Goal: Information Seeking & Learning: Learn about a topic

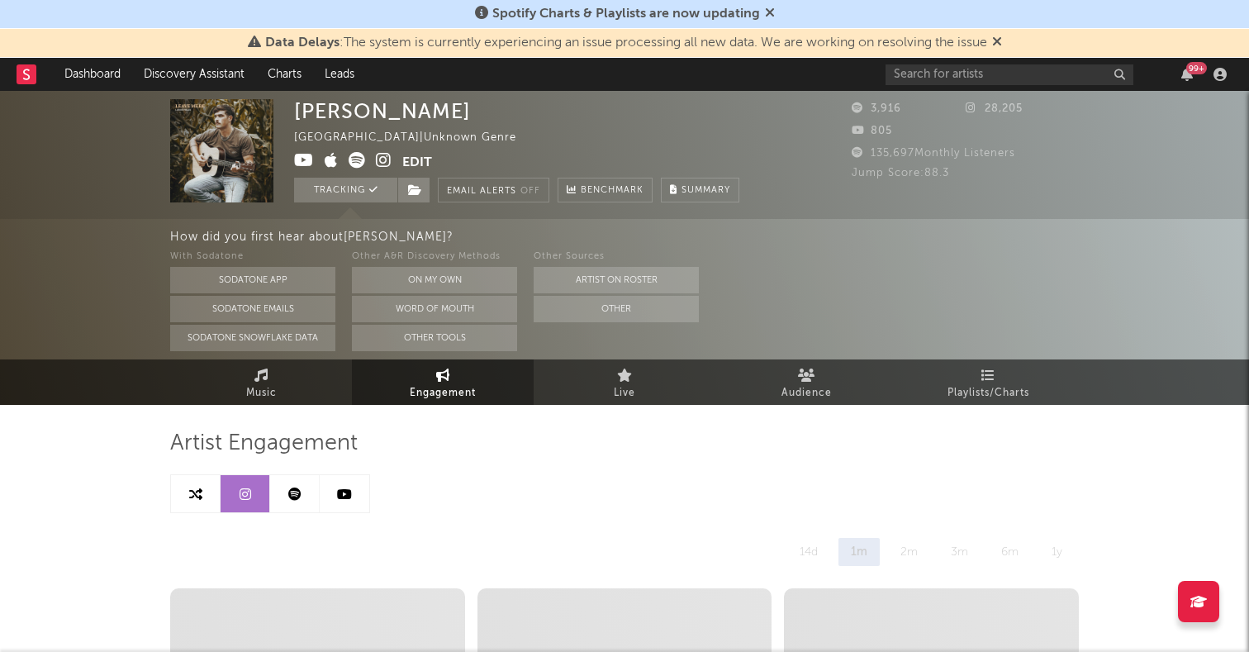
select select "6m"
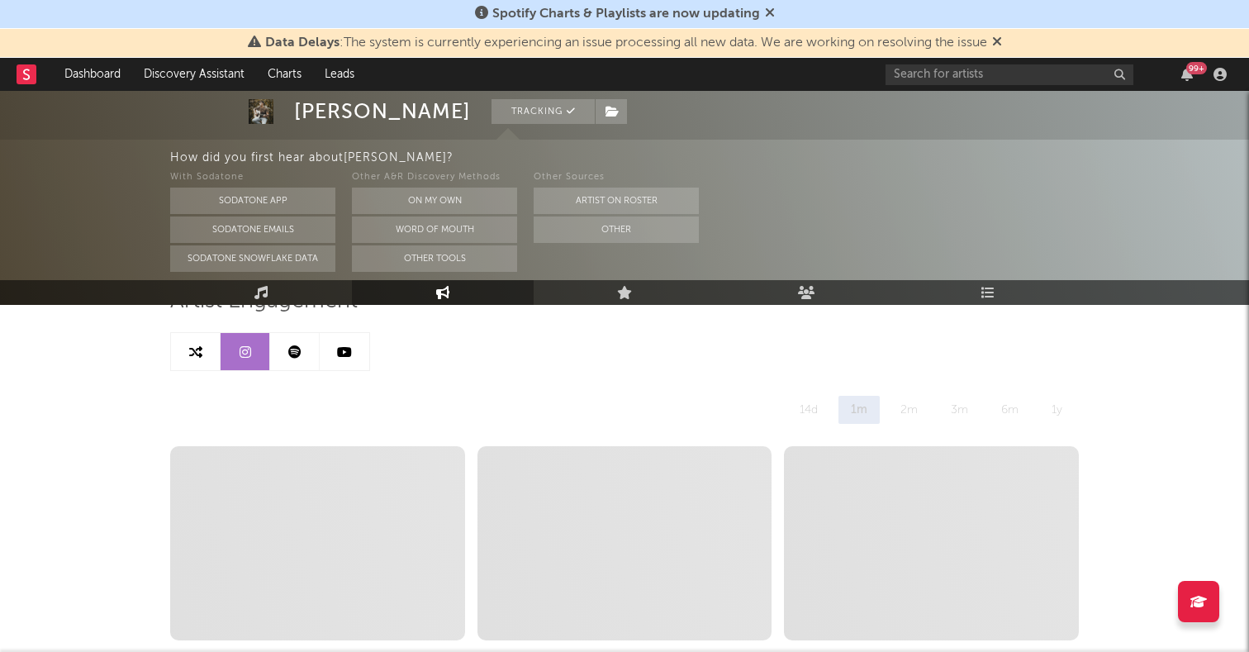
scroll to position [88, 0]
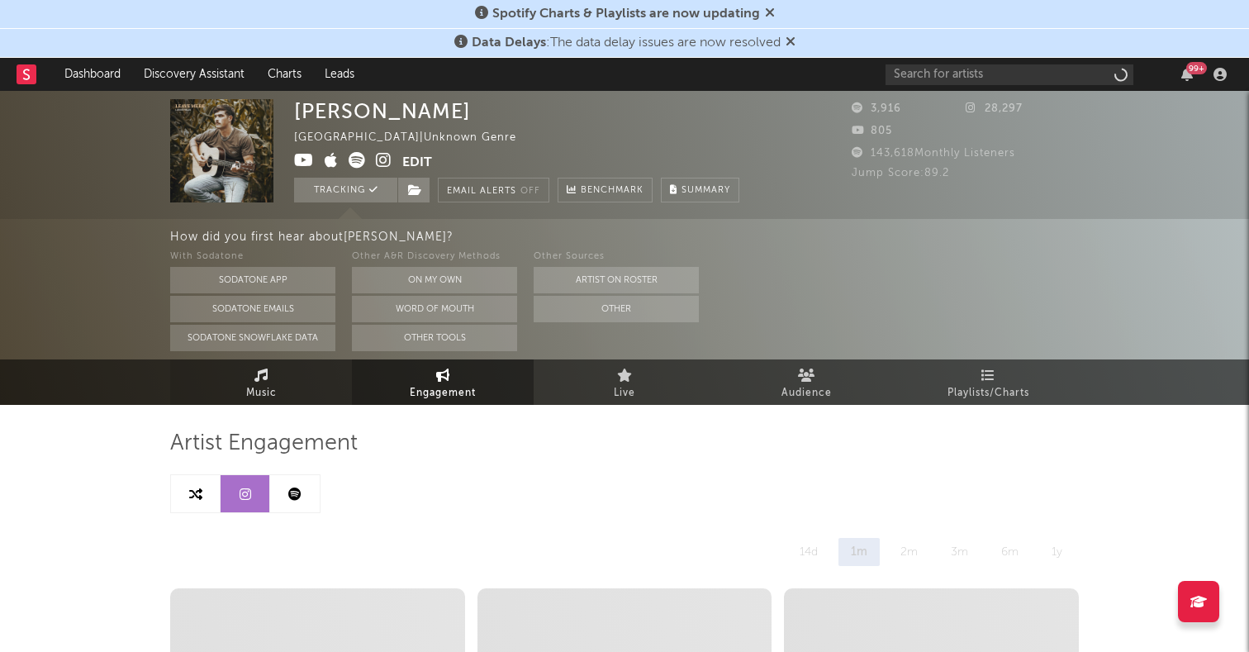
click at [250, 386] on span "Music" at bounding box center [261, 393] width 31 height 20
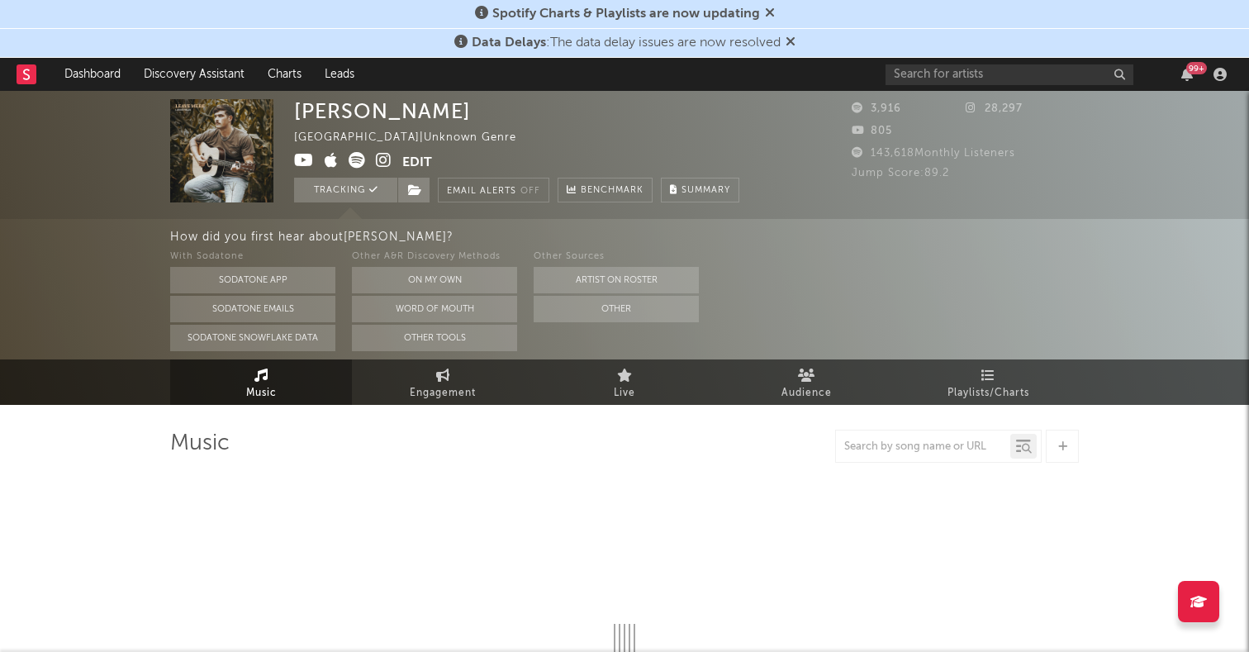
select select "1w"
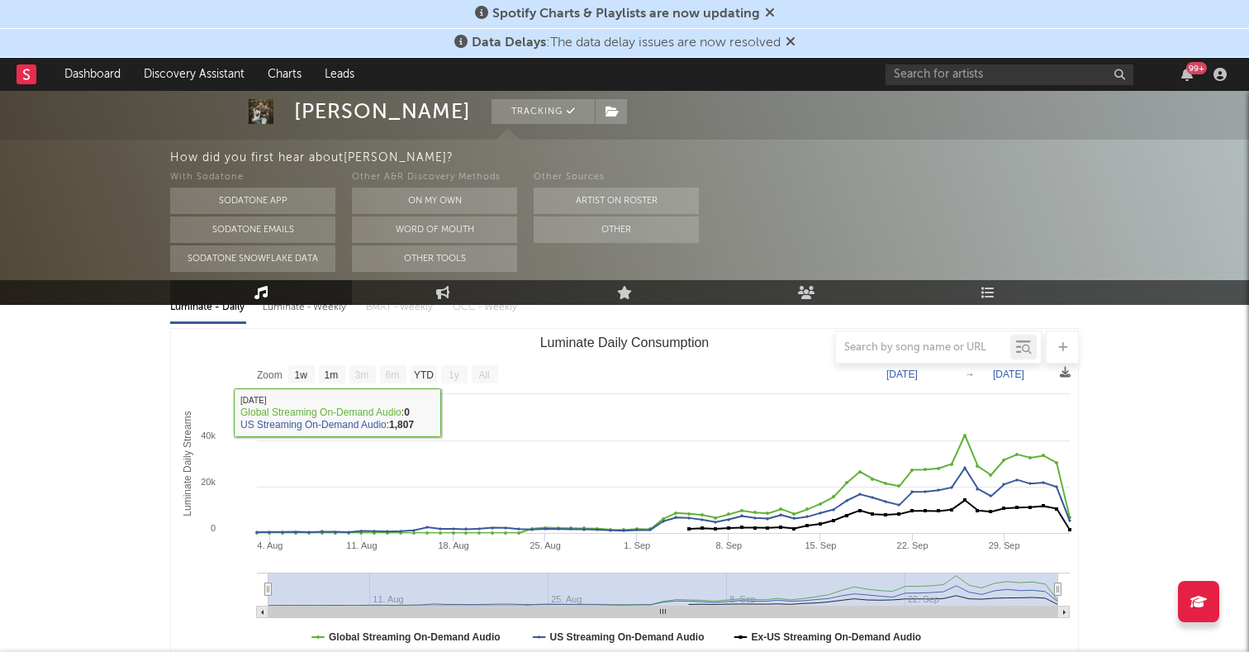
scroll to position [174, 0]
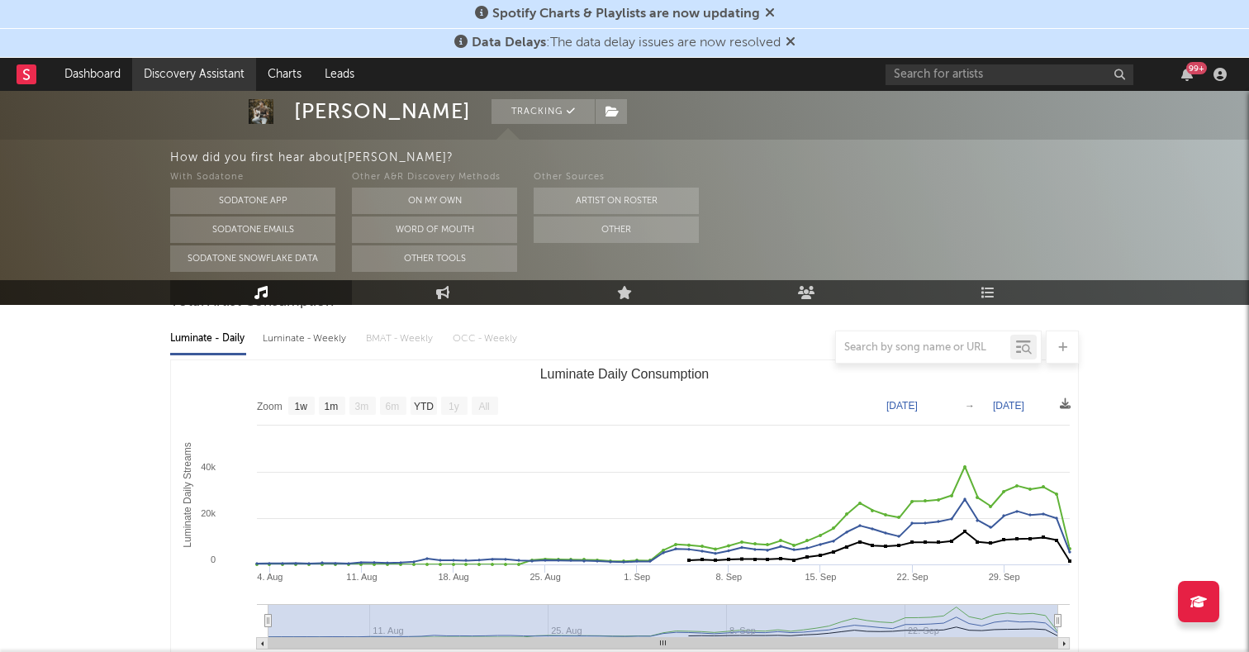
click at [198, 72] on link "Discovery Assistant" at bounding box center [194, 74] width 124 height 33
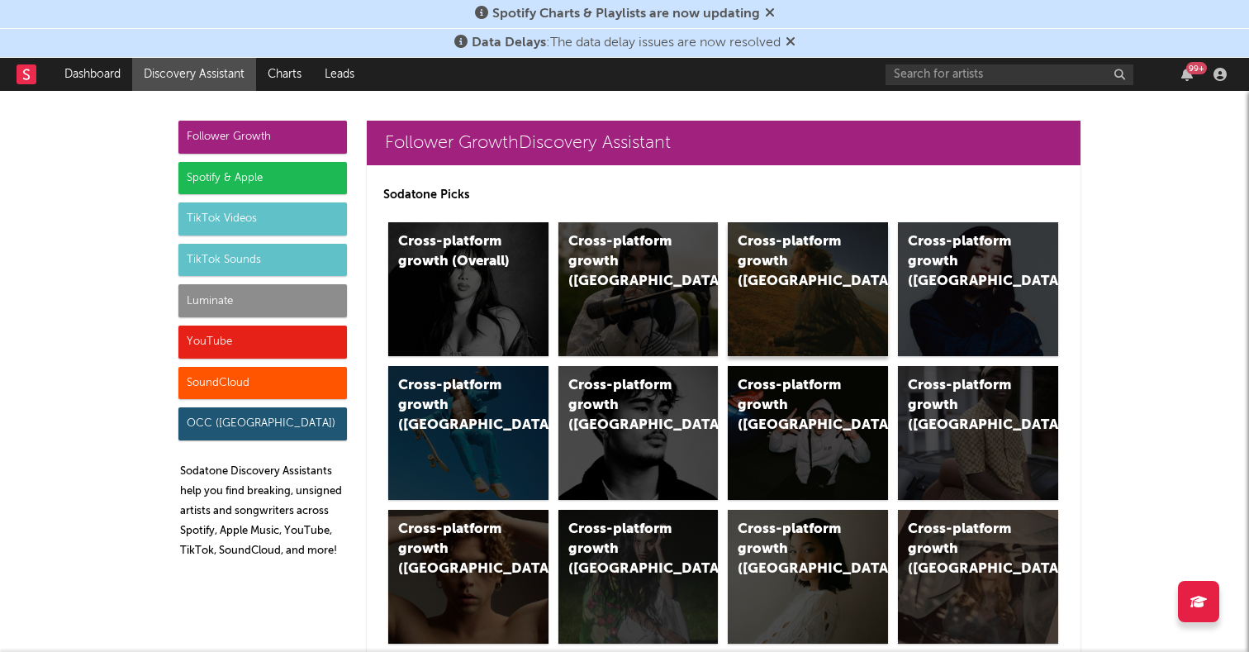
click at [771, 277] on div "Cross-platform growth (US)" at bounding box center [808, 289] width 160 height 134
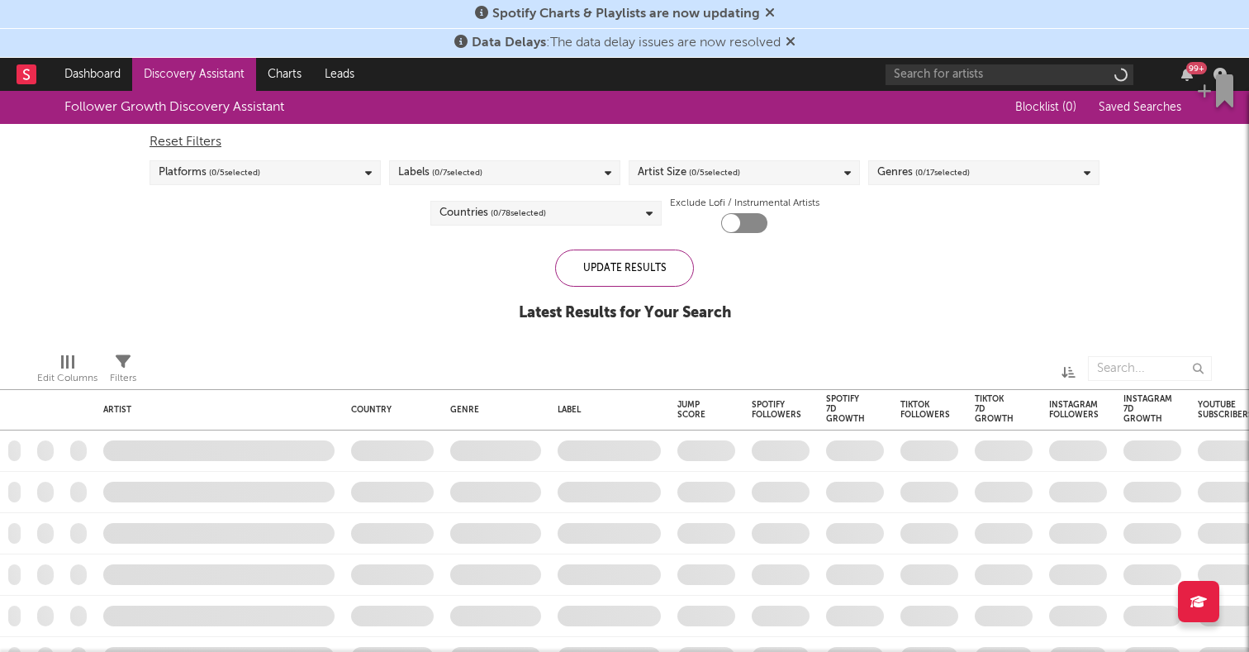
checkbox input "true"
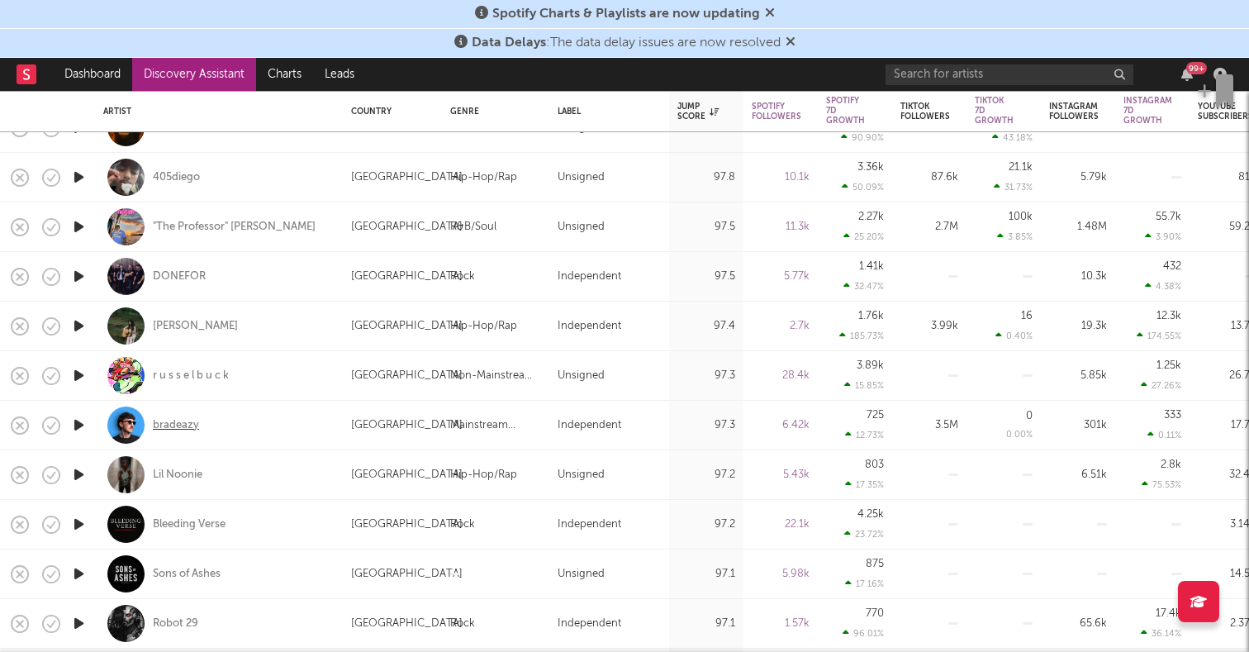
click at [177, 430] on div "bradeazy" at bounding box center [176, 425] width 46 height 15
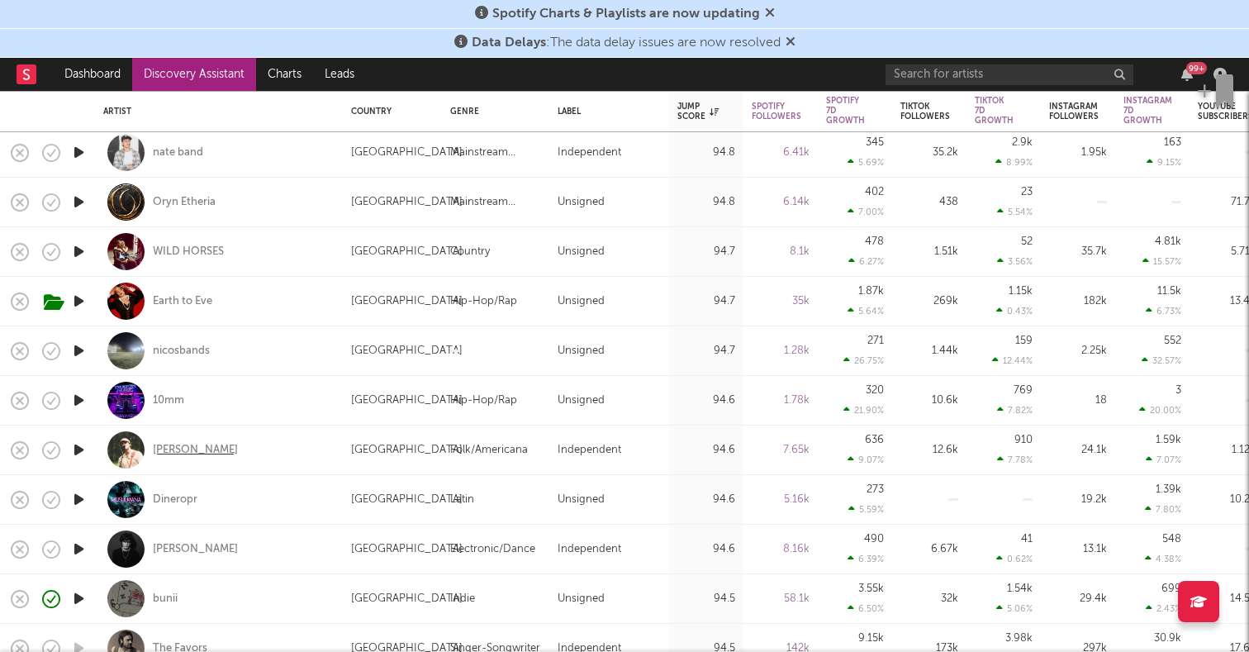
click at [185, 448] on div "William Toll" at bounding box center [195, 450] width 85 height 15
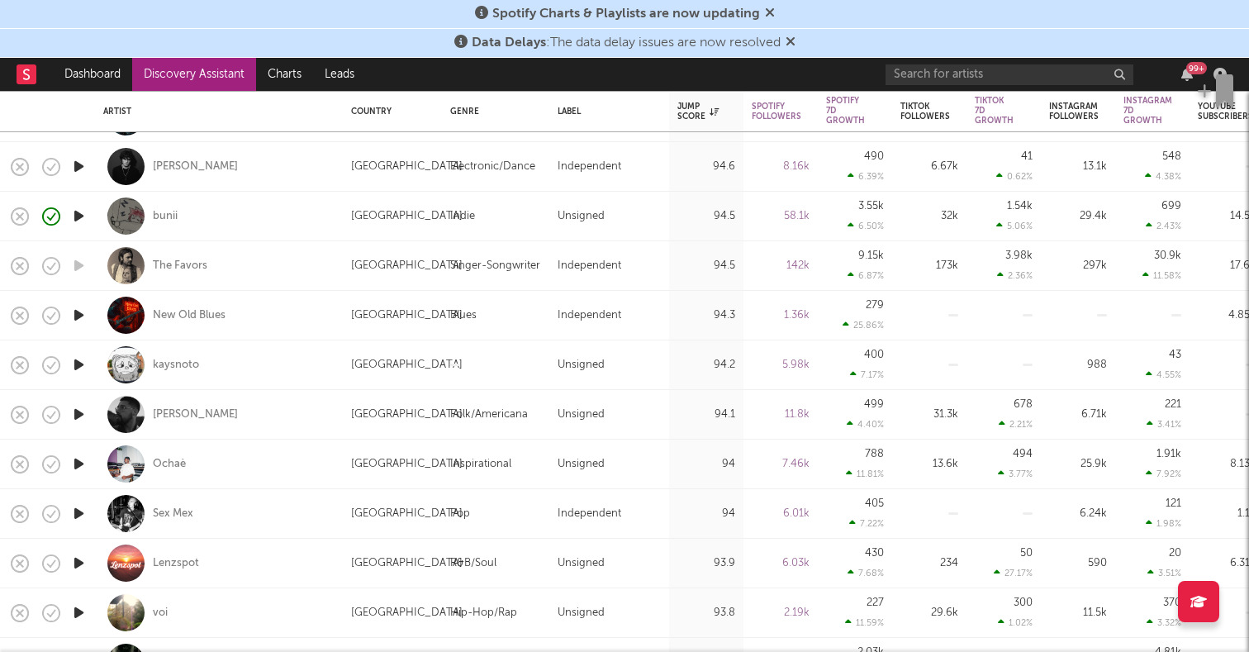
click at [74, 413] on icon "button" at bounding box center [78, 414] width 17 height 21
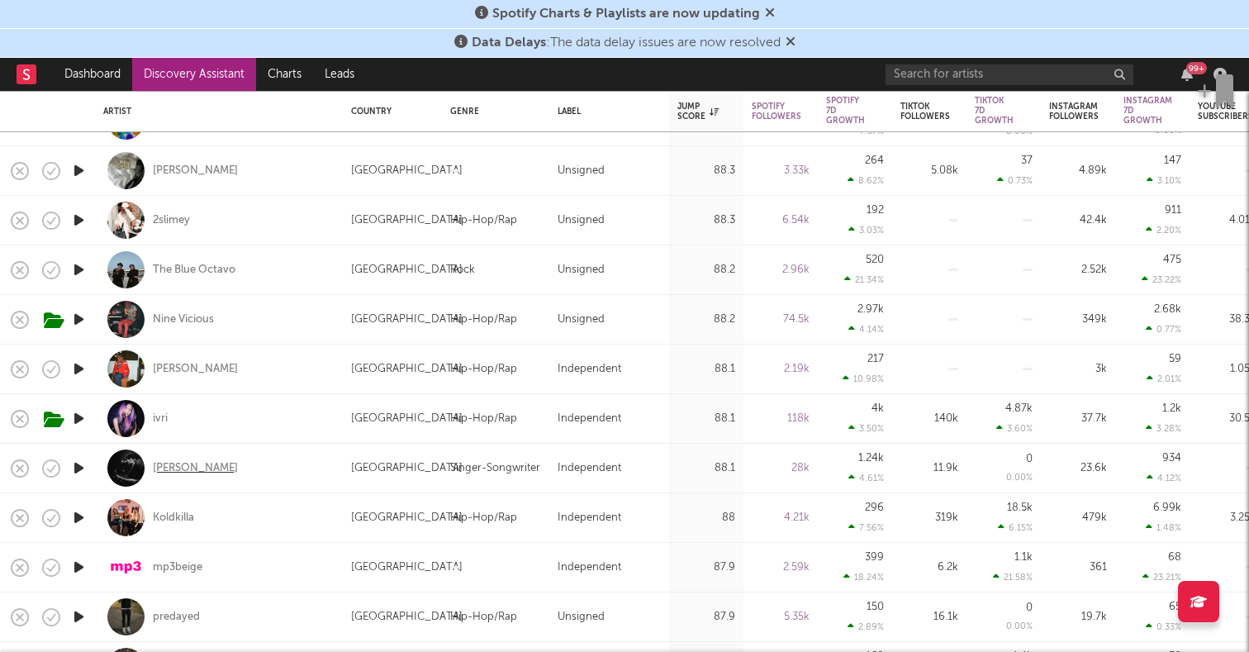
click at [213, 471] on div "Benjamin Steer" at bounding box center [195, 468] width 85 height 15
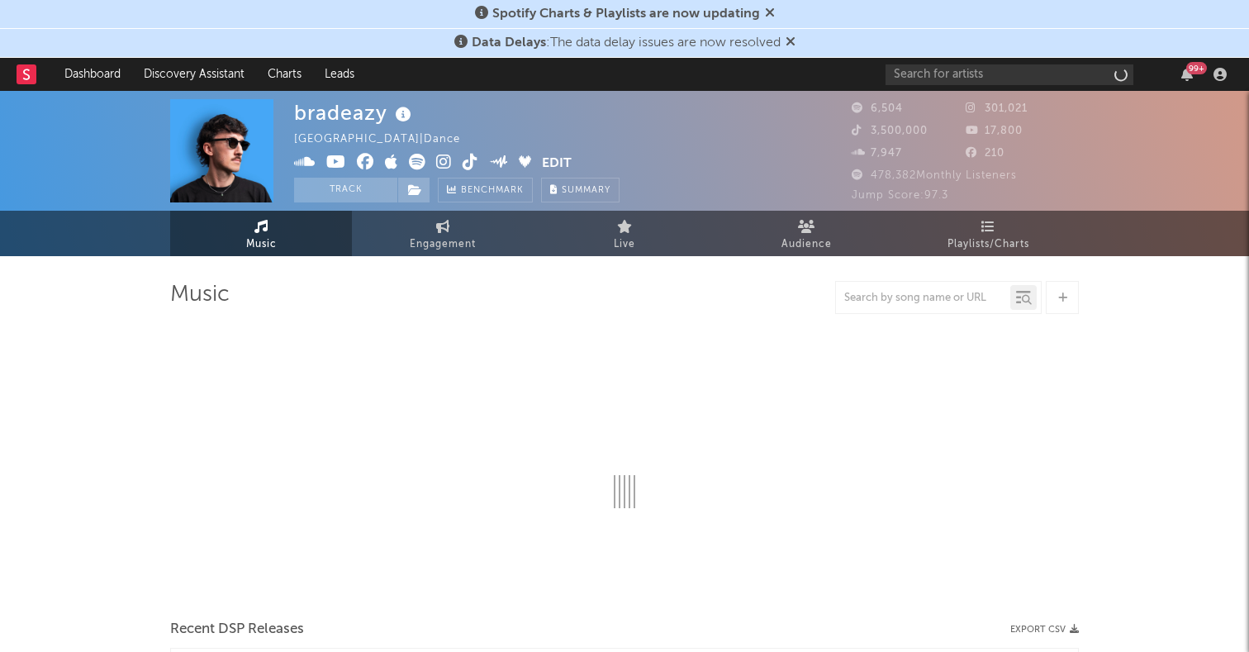
select select "6m"
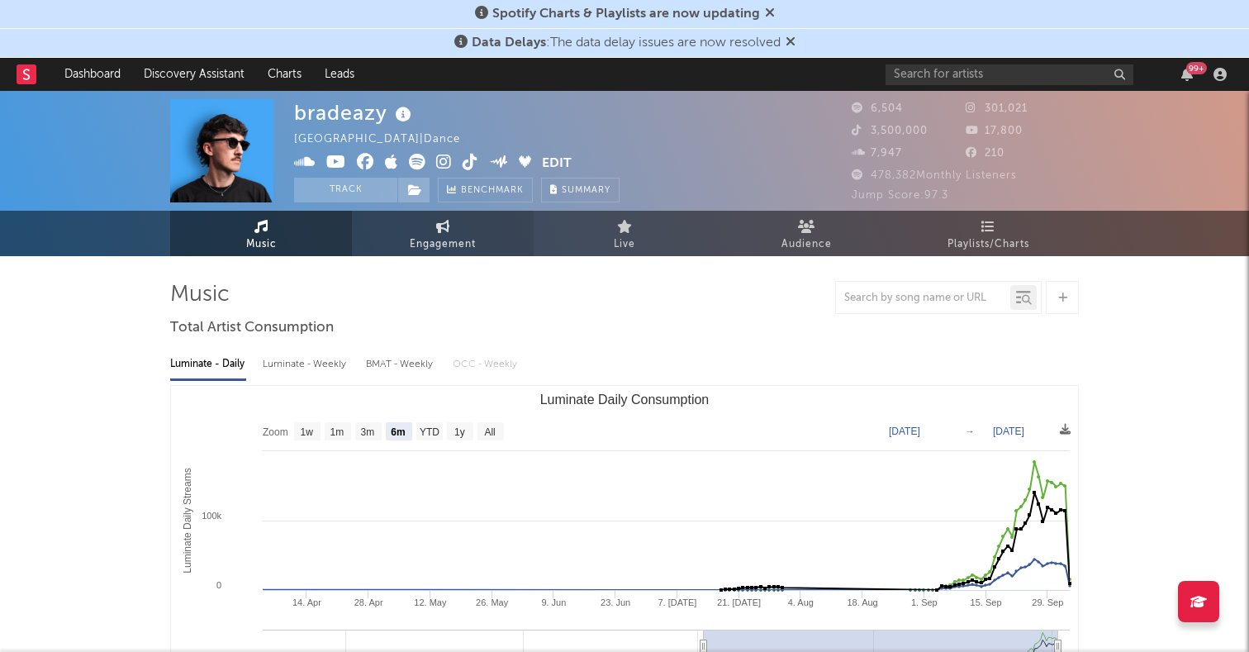
click at [476, 244] on link "Engagement" at bounding box center [443, 233] width 182 height 45
select select "1w"
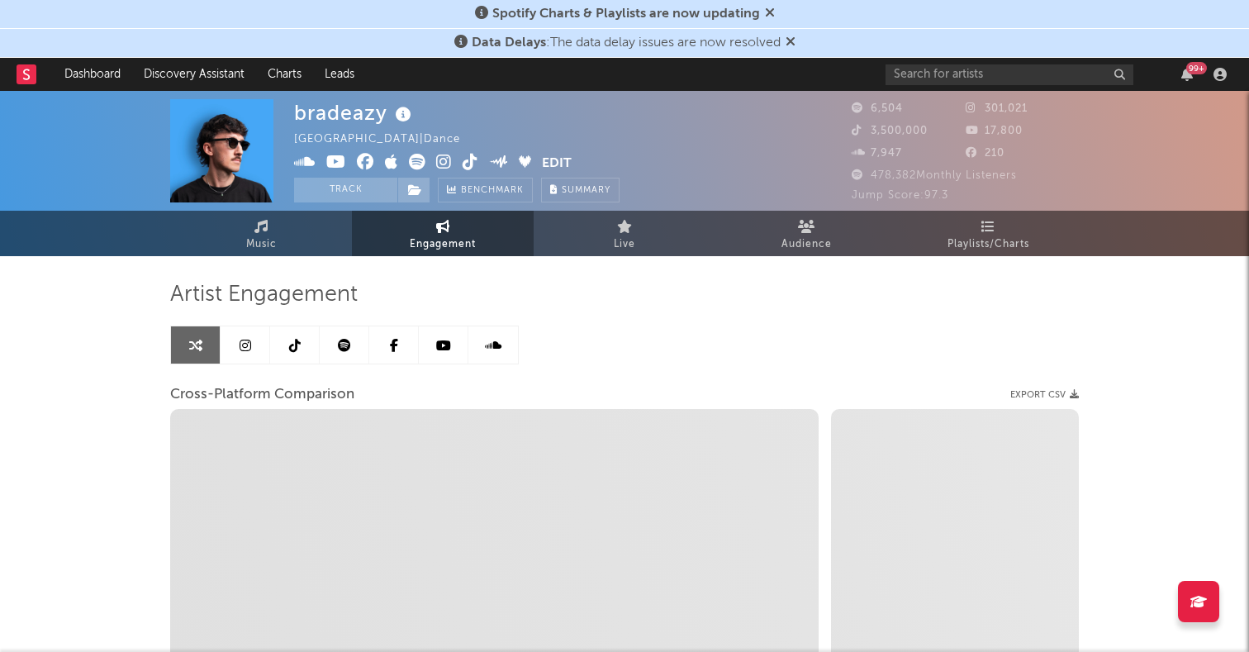
click at [283, 354] on link at bounding box center [295, 344] width 50 height 37
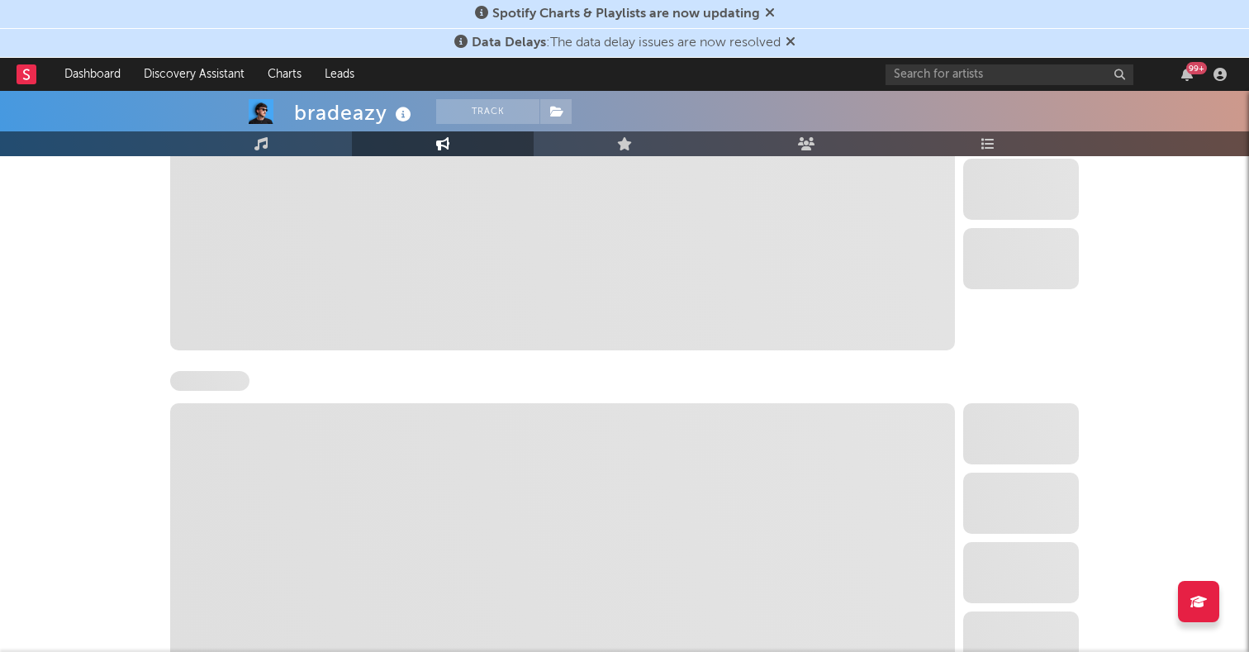
select select "6m"
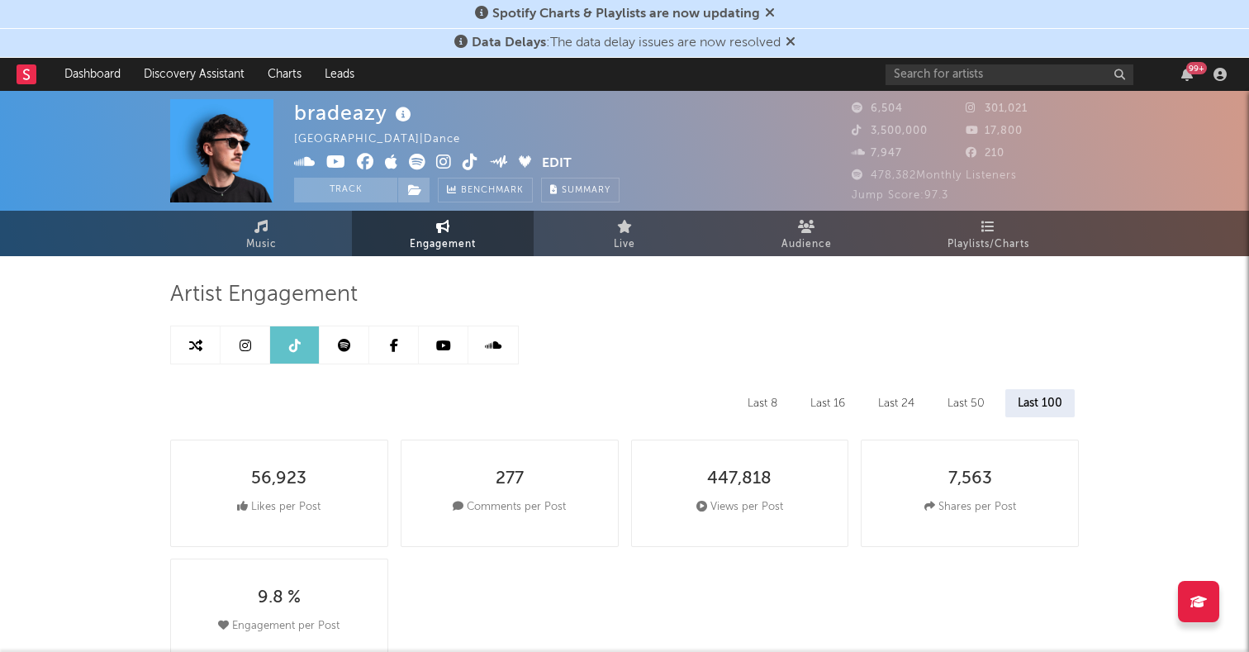
click at [247, 353] on link at bounding box center [246, 344] width 50 height 37
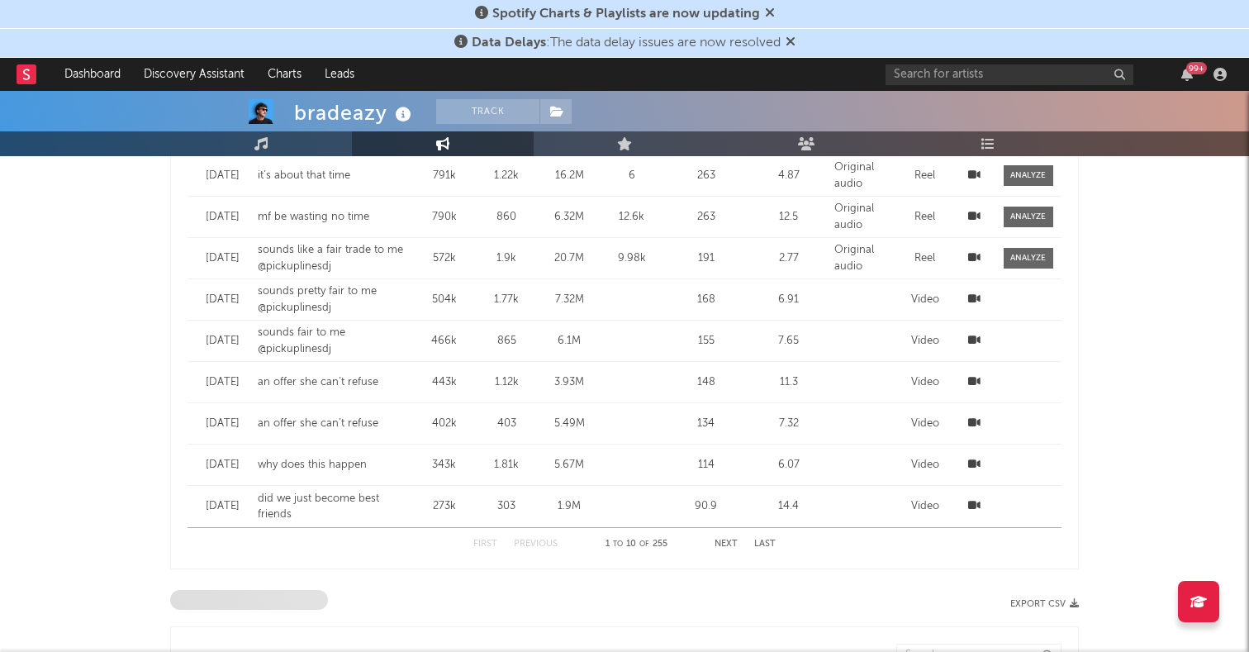
select select "6m"
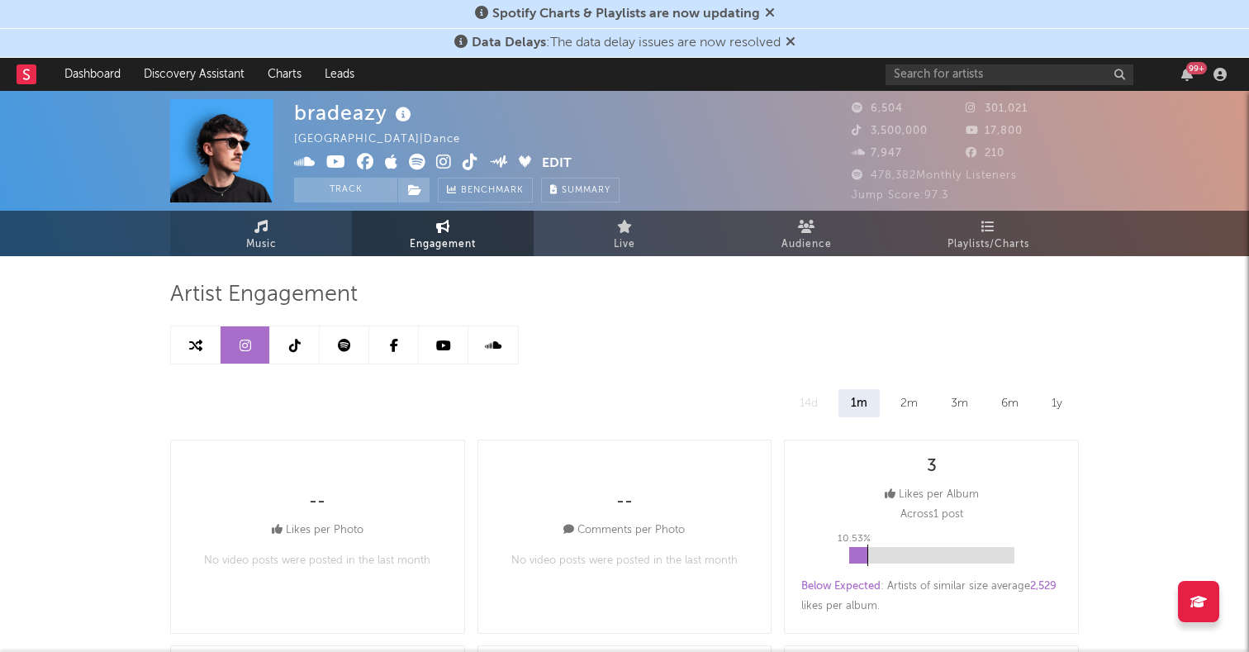
click at [252, 238] on span "Music" at bounding box center [261, 245] width 31 height 20
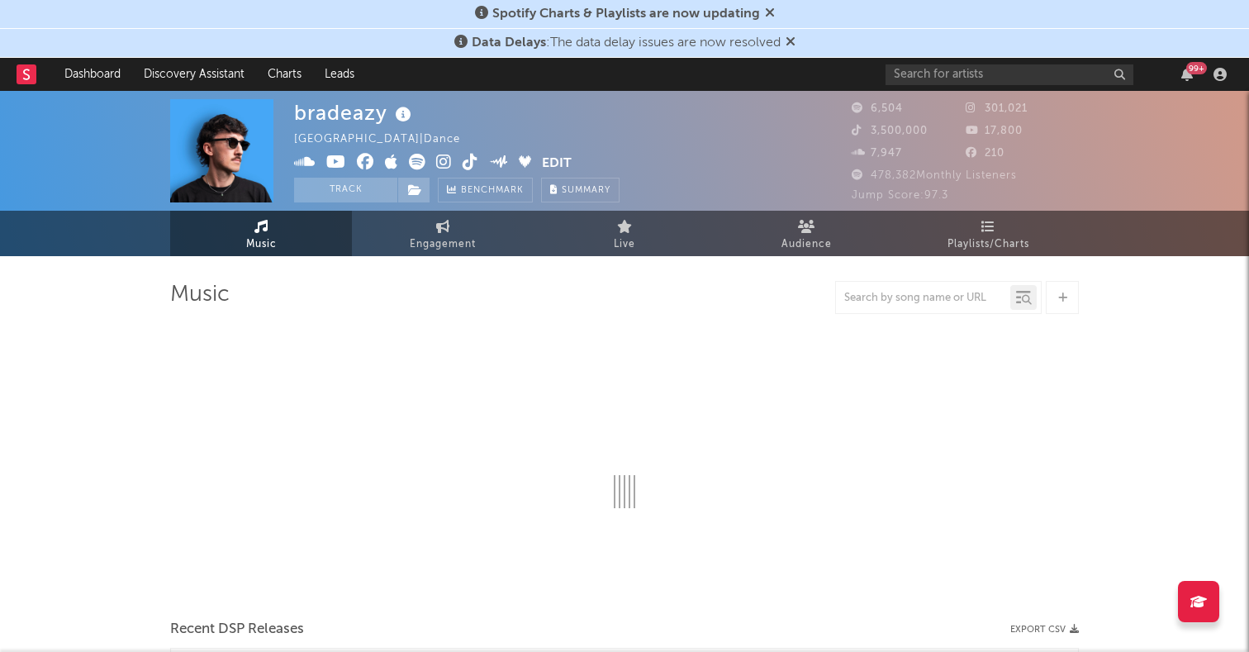
select select "6m"
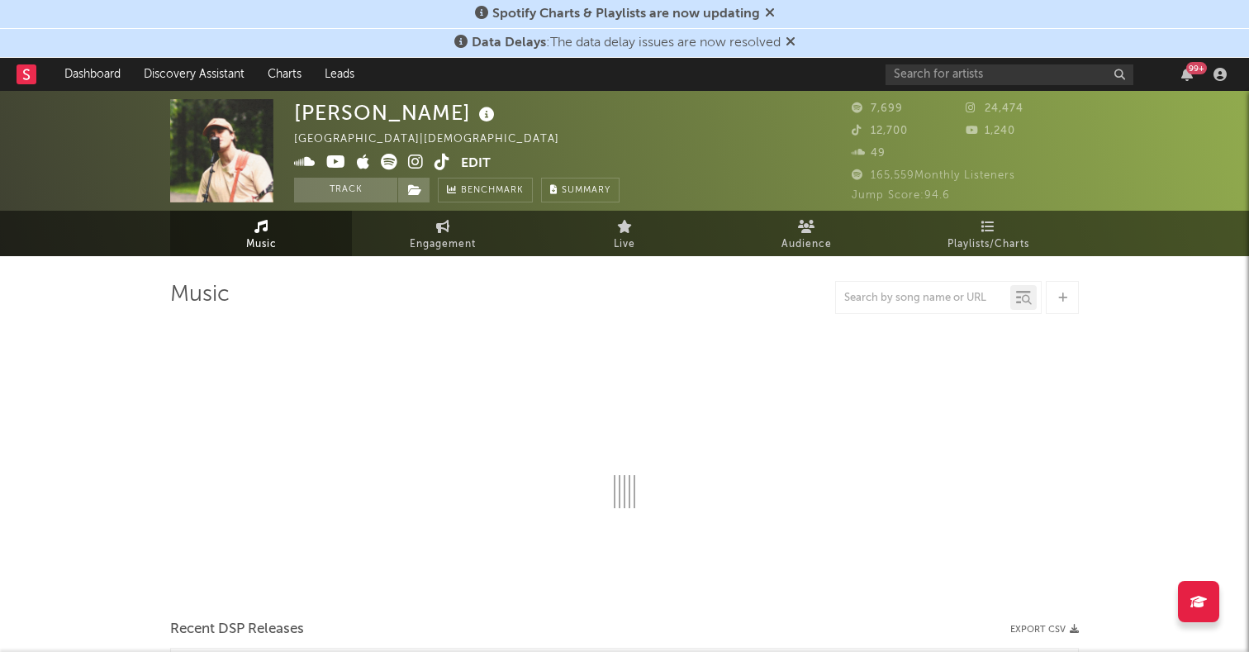
select select "1w"
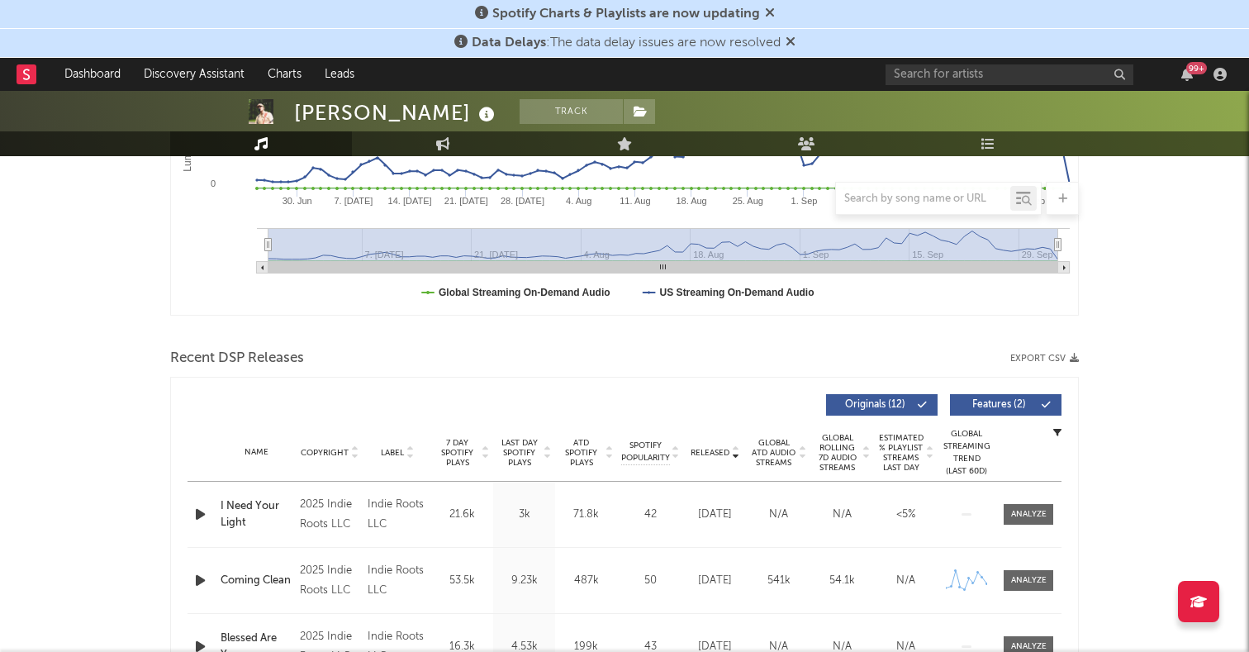
scroll to position [461, 0]
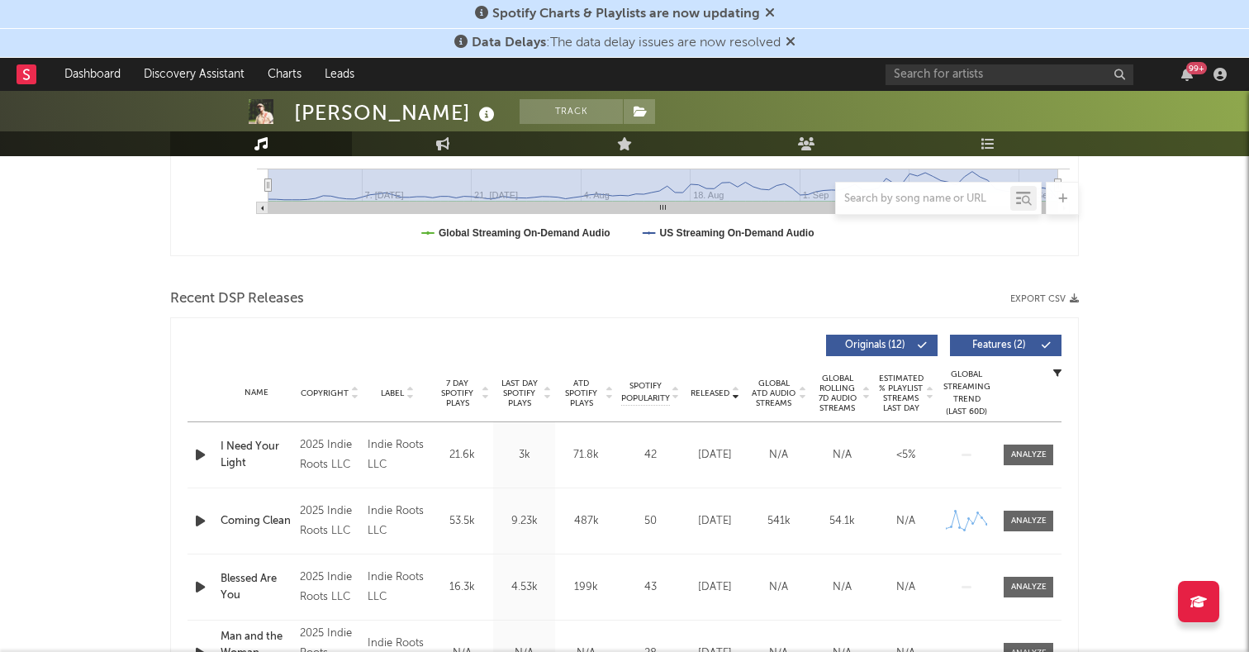
click at [202, 453] on icon "button" at bounding box center [200, 454] width 17 height 21
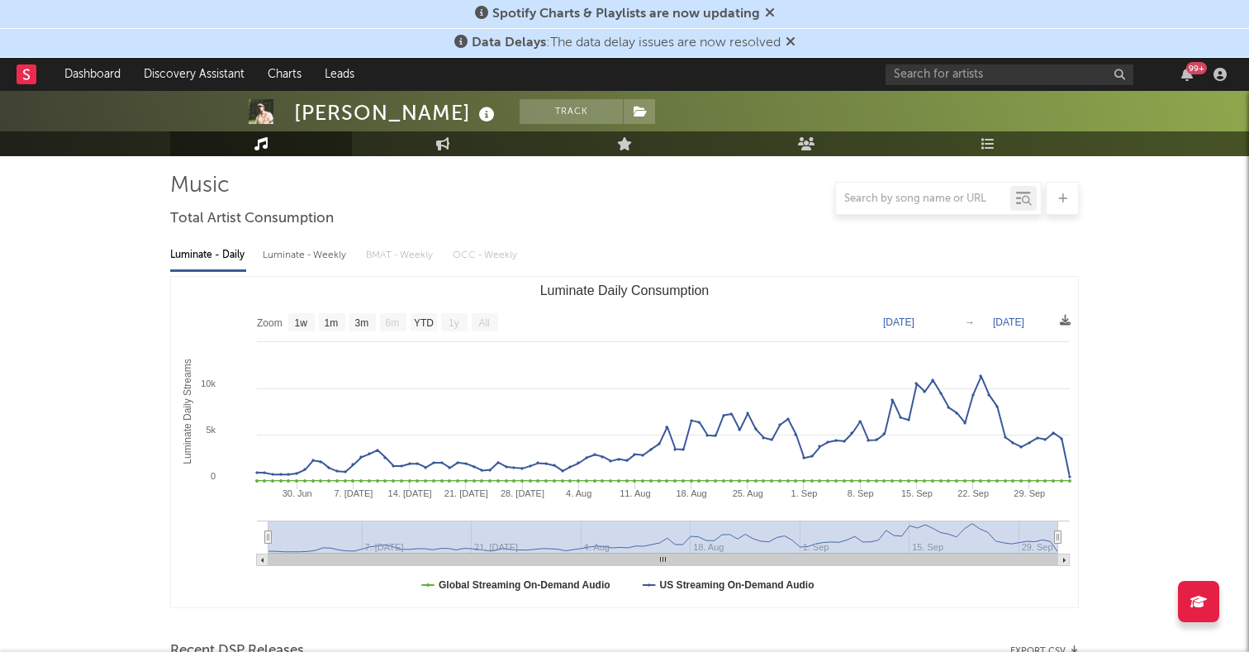
scroll to position [0, 0]
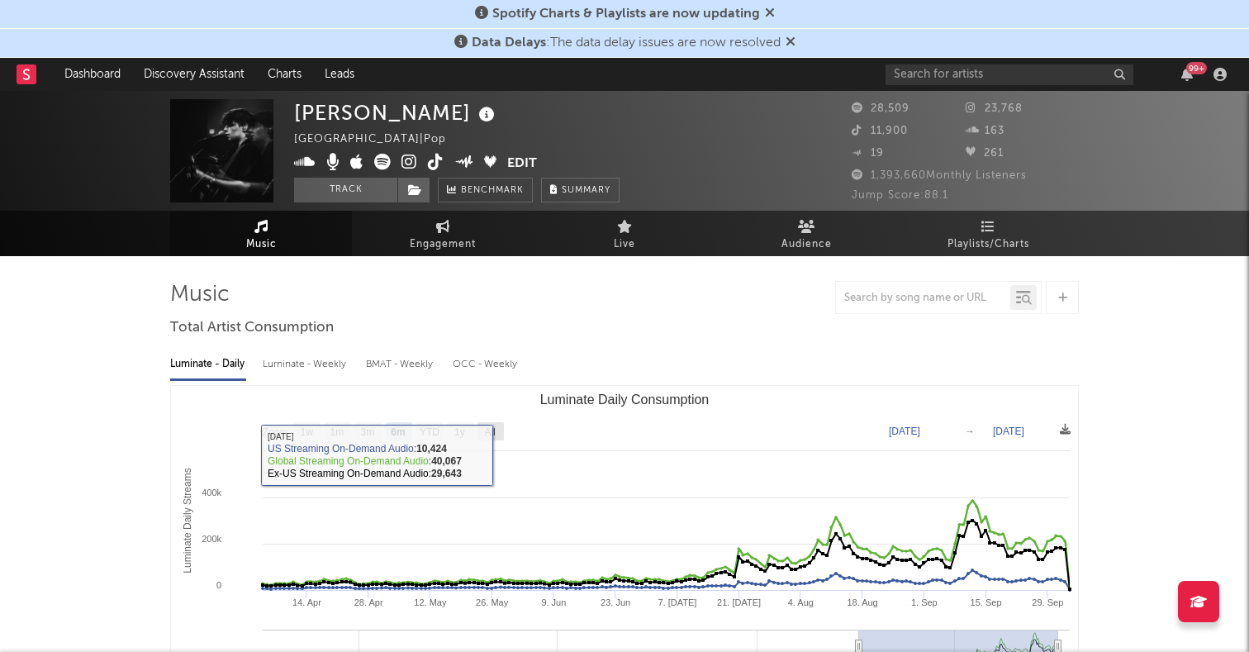
click at [486, 422] on rect "Luminate Daily Consumption" at bounding box center [490, 431] width 26 height 18
select select "All"
type input "2023-10-15"
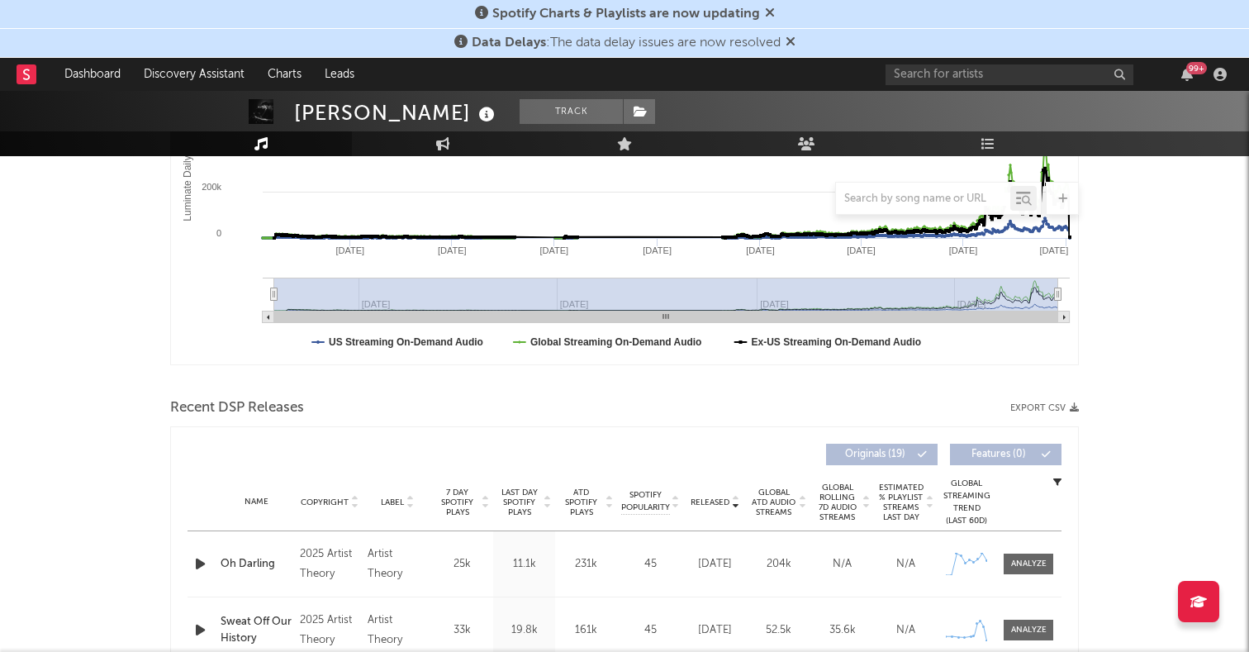
scroll to position [591, 0]
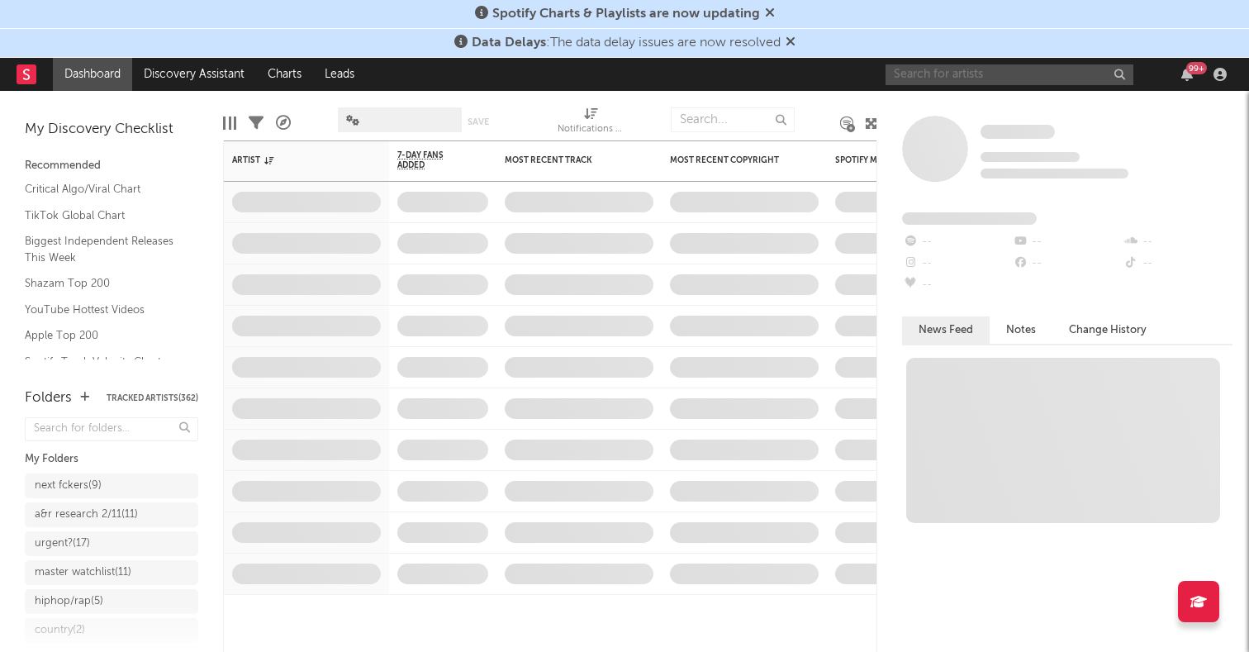
click at [998, 77] on input "text" at bounding box center [1009, 74] width 248 height 21
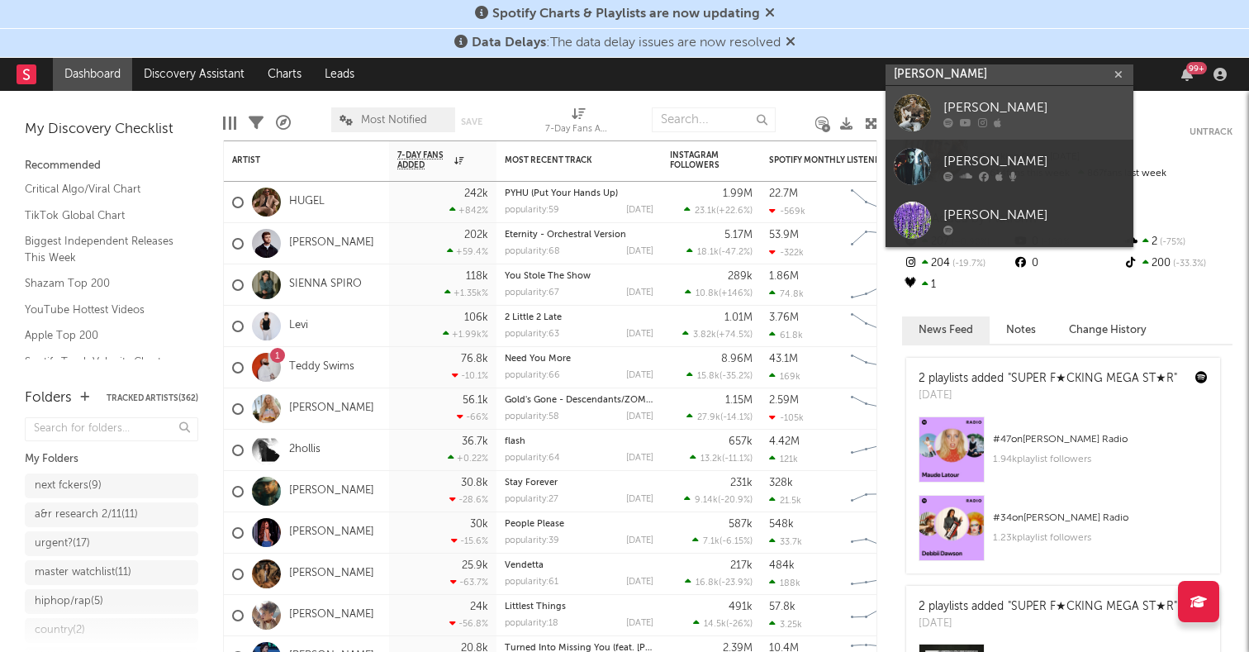
type input "[PERSON_NAME]"
click at [908, 102] on div at bounding box center [912, 112] width 37 height 37
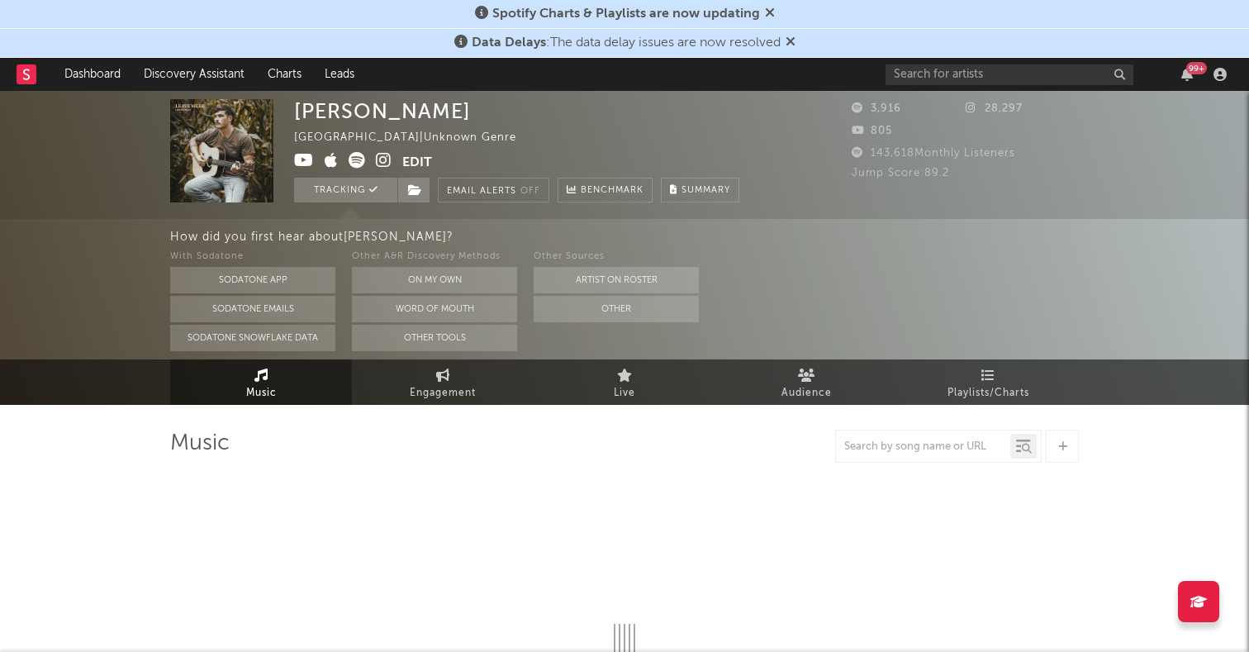
select select "1w"
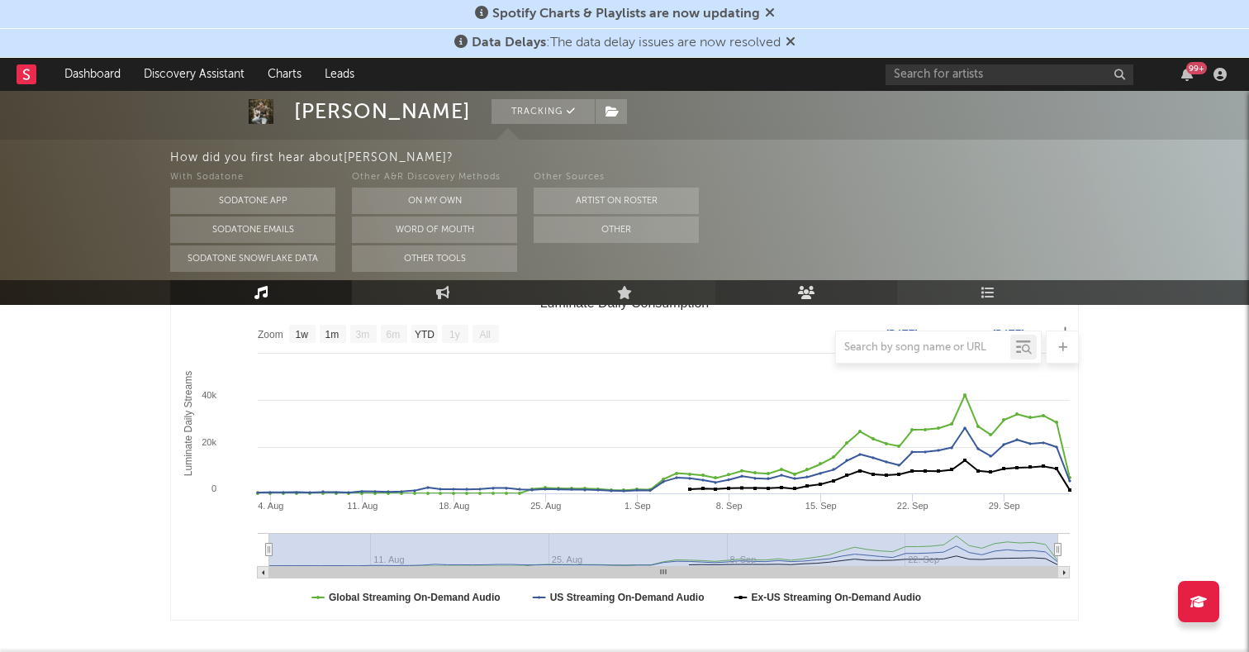
scroll to position [333, 0]
